Goal: Find specific page/section: Find specific page/section

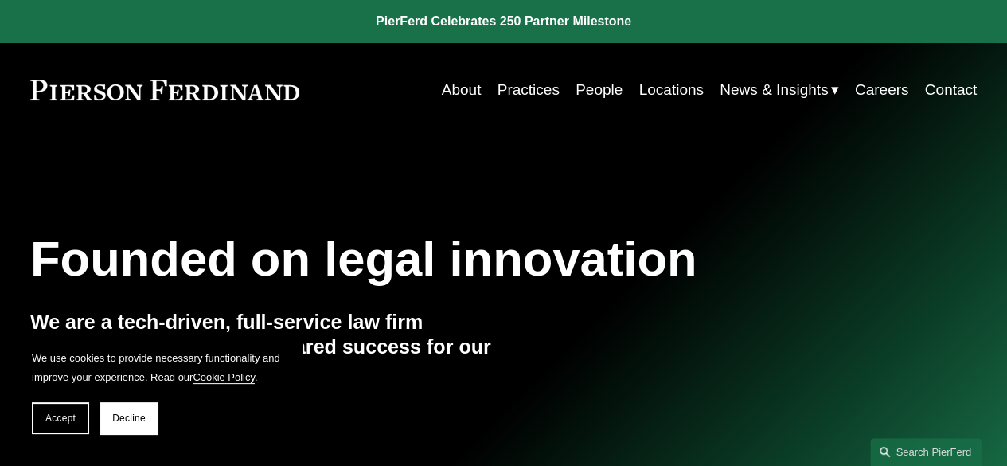
click at [582, 88] on link "People" at bounding box center [598, 90] width 47 height 30
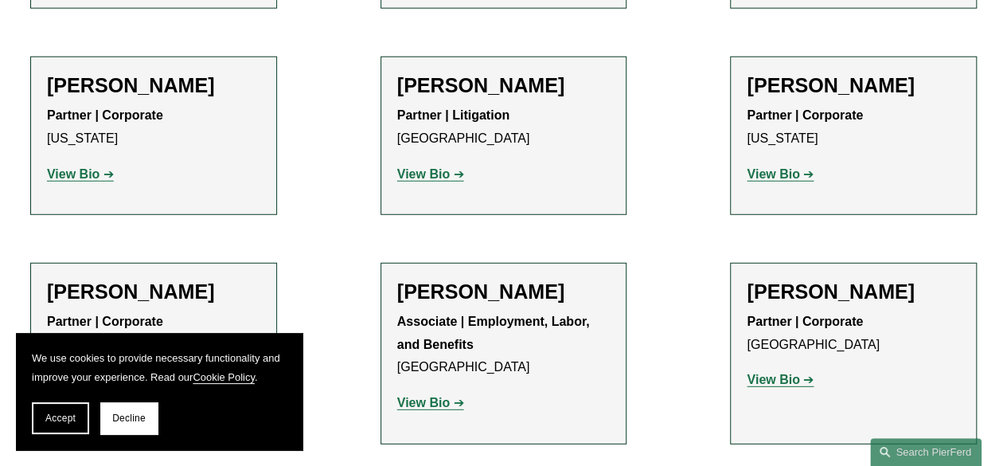
scroll to position [8790, 0]
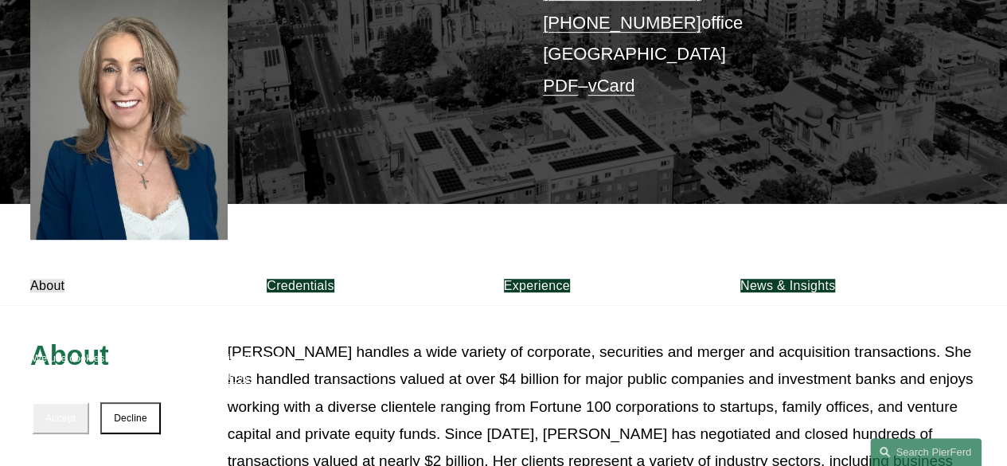
scroll to position [478, 0]
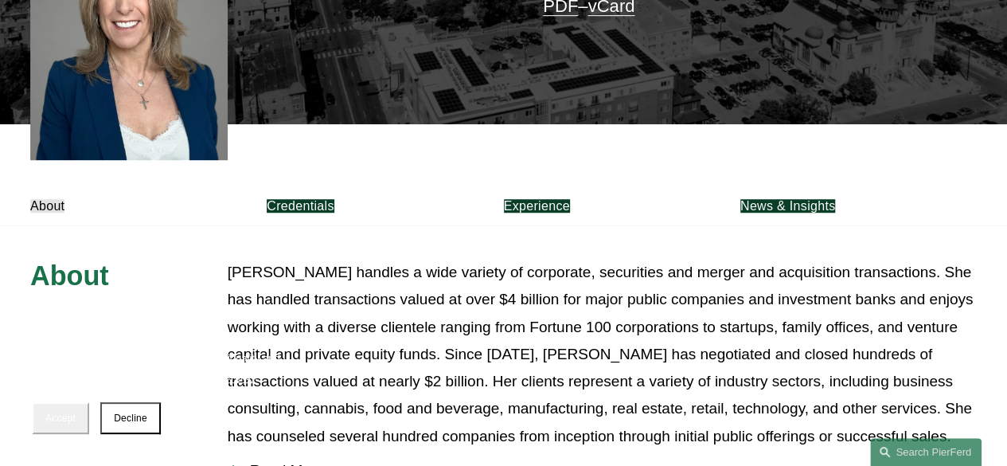
click at [127, 415] on span "Decline" at bounding box center [130, 417] width 33 height 11
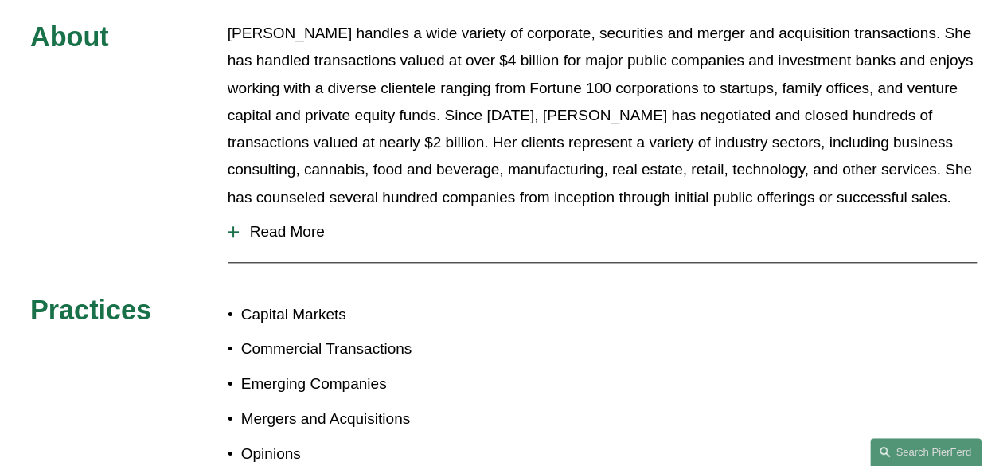
scroll to position [557, 0]
